Goal: Navigation & Orientation: Find specific page/section

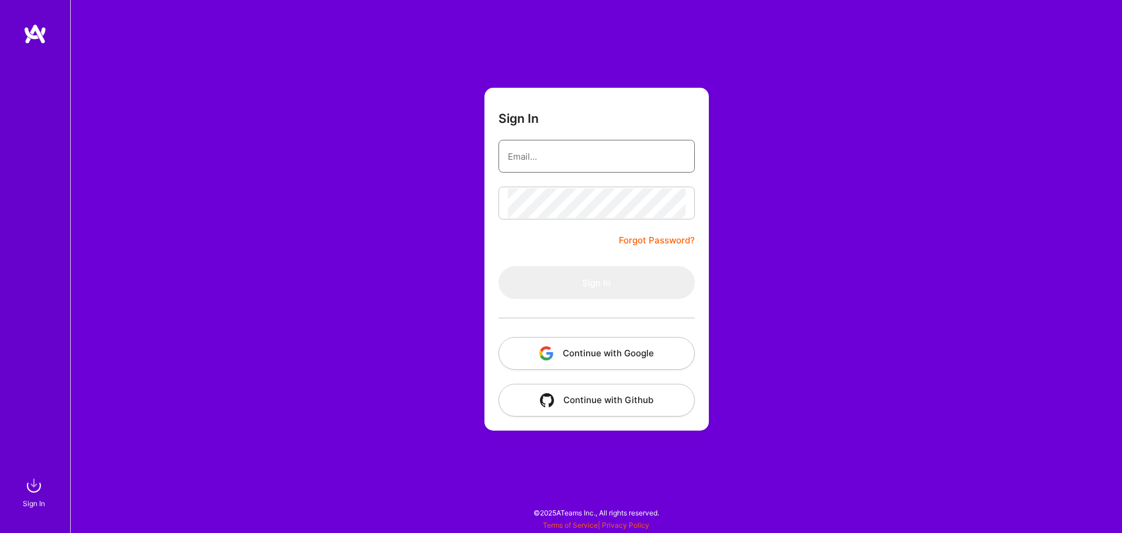
type input "[EMAIL_ADDRESS][DOMAIN_NAME]"
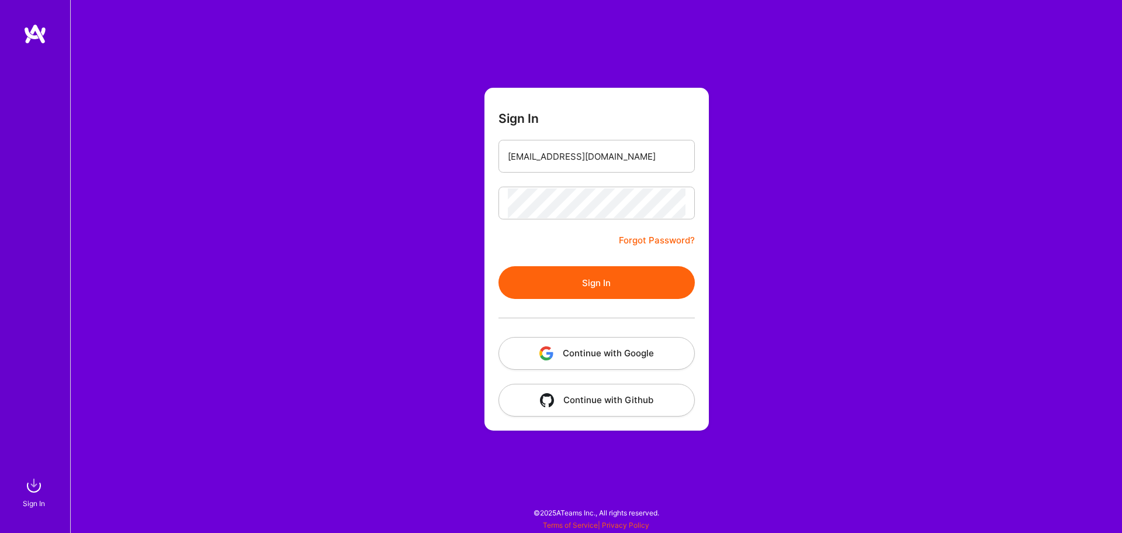
click at [548, 280] on button "Sign In" at bounding box center [597, 282] width 196 height 33
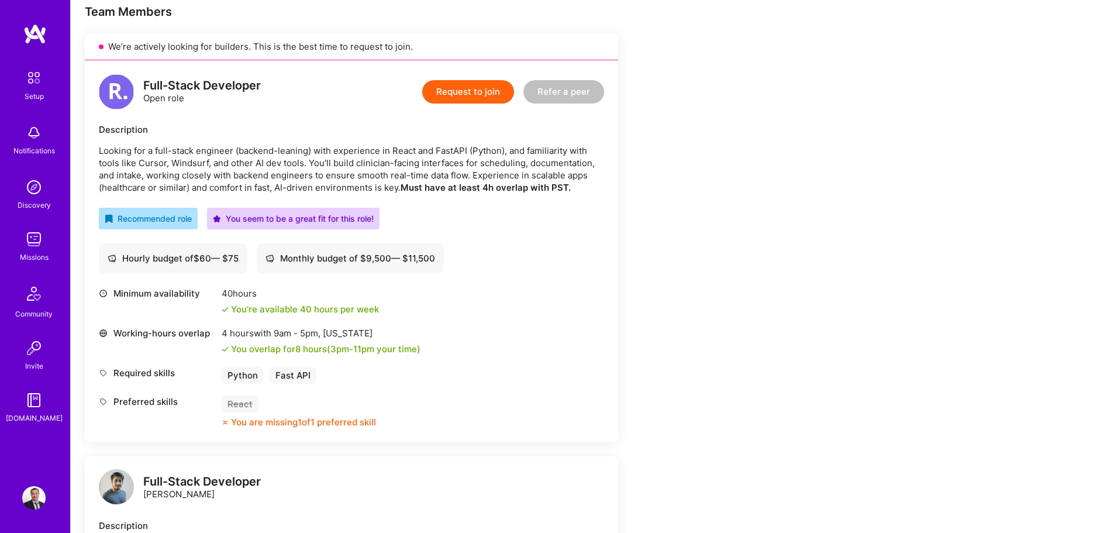
scroll to position [234, 0]
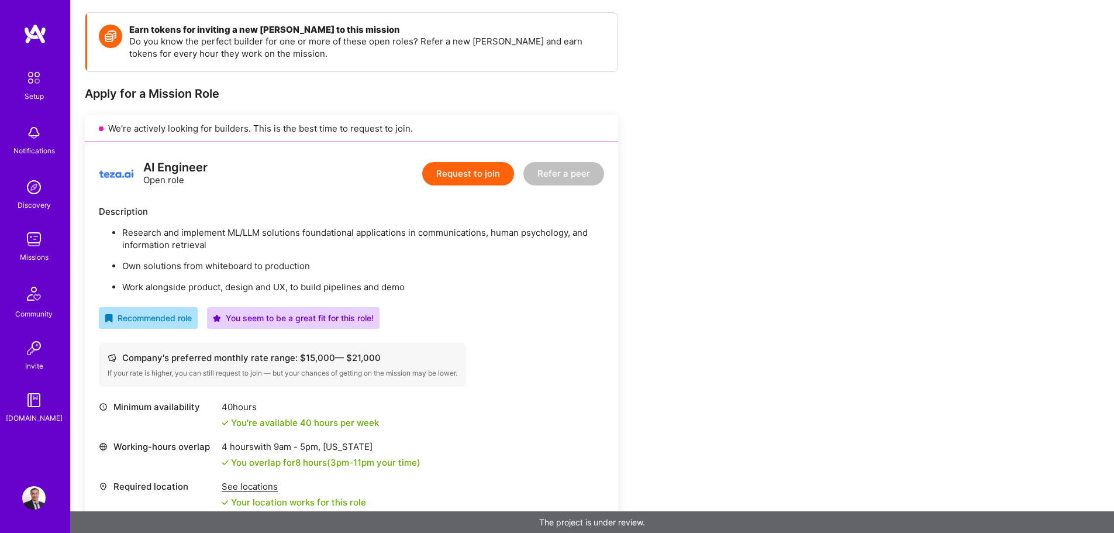
scroll to position [175, 0]
